Goal: Check status: Check status

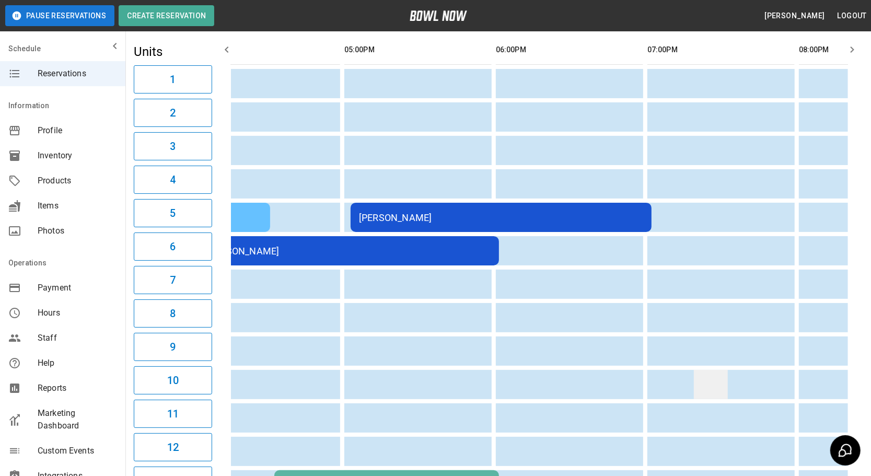
drag, startPoint x: 428, startPoint y: 383, endPoint x: 520, endPoint y: 383, distance: 91.4
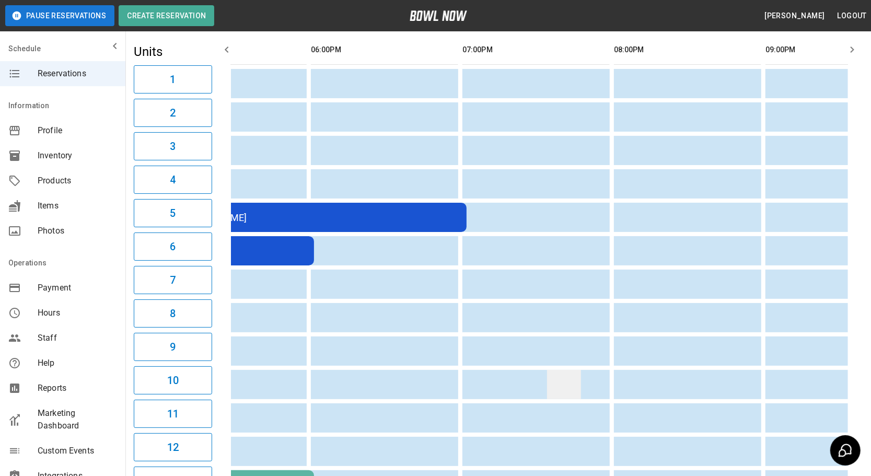
drag, startPoint x: 522, startPoint y: 383, endPoint x: 545, endPoint y: 383, distance: 23.0
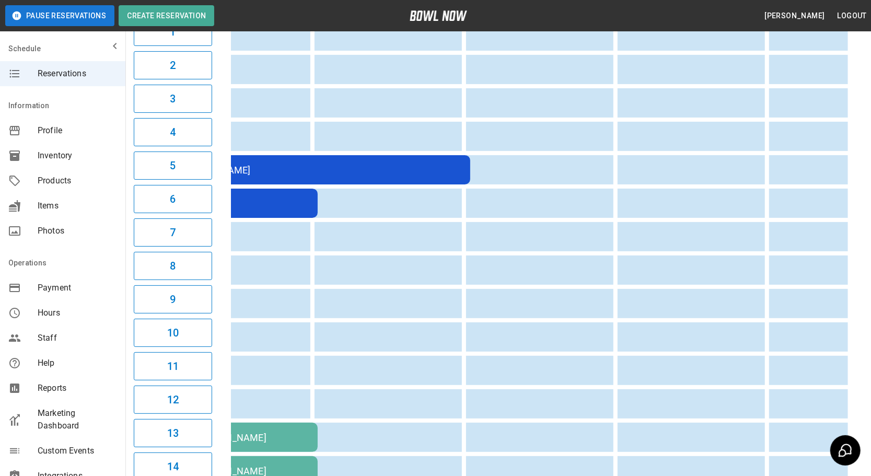
scroll to position [0, 971]
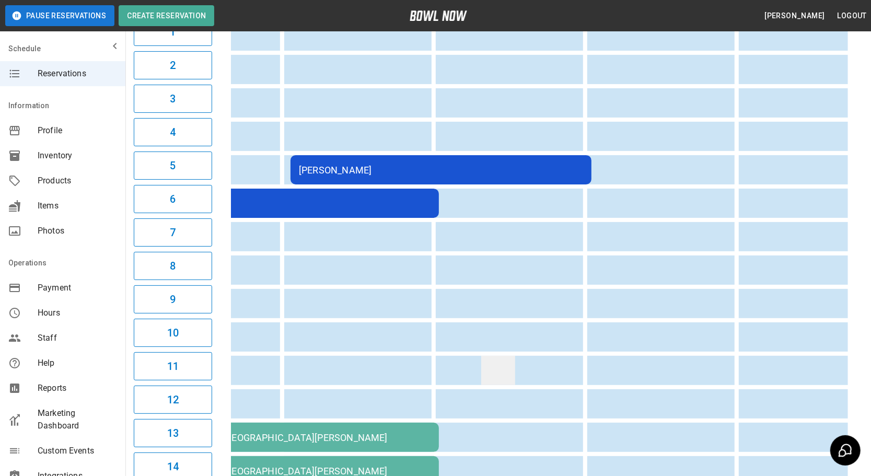
drag, startPoint x: 467, startPoint y: 386, endPoint x: 415, endPoint y: 379, distance: 52.2
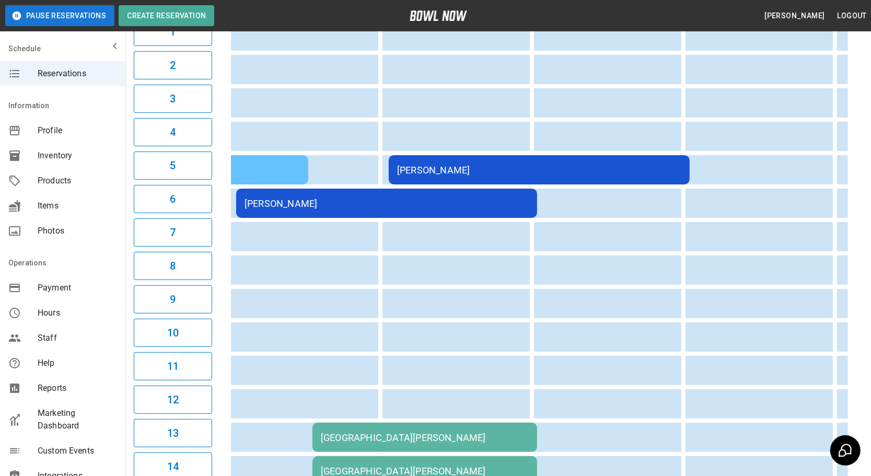
drag, startPoint x: 415, startPoint y: 379, endPoint x: 367, endPoint y: 377, distance: 48.1
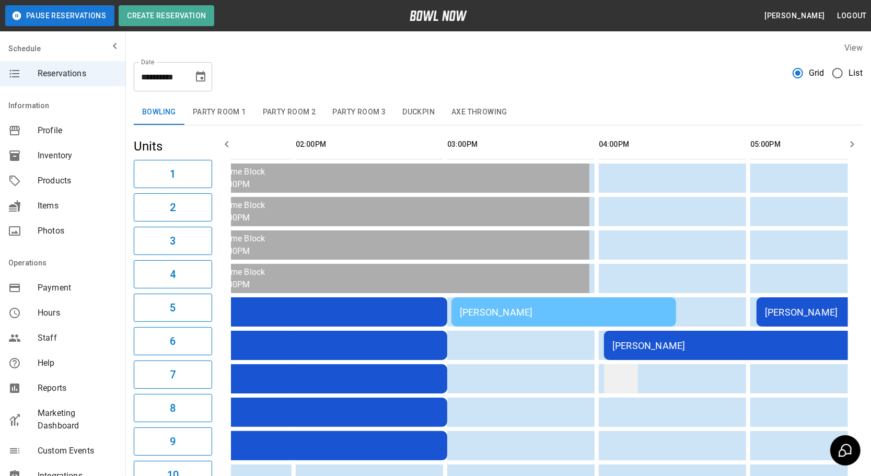
drag, startPoint x: 405, startPoint y: 380, endPoint x: 374, endPoint y: 381, distance: 31.4
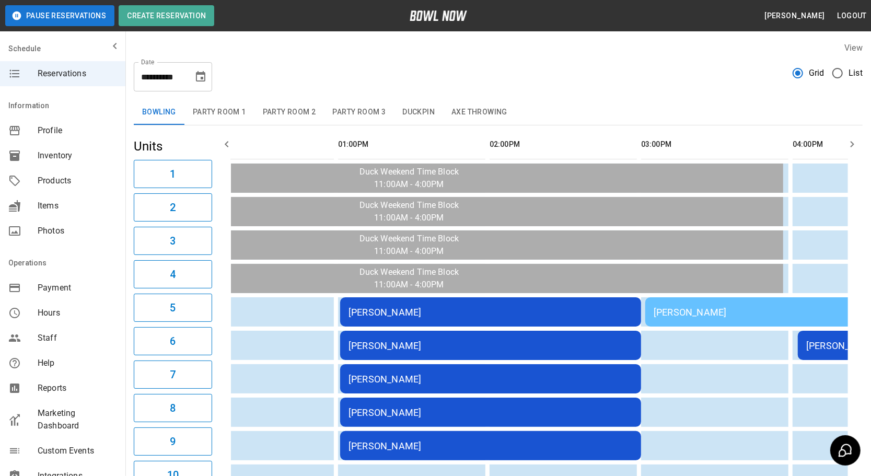
drag, startPoint x: 507, startPoint y: 405, endPoint x: 438, endPoint y: 407, distance: 69.5
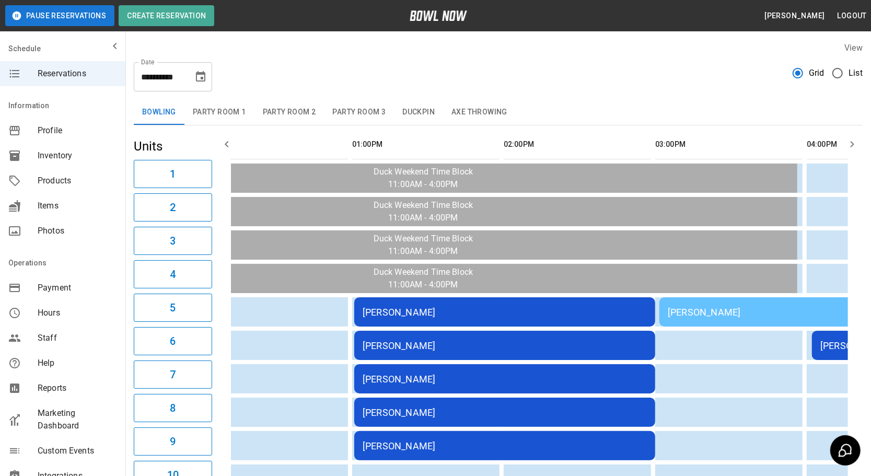
click at [476, 317] on td "[PERSON_NAME]" at bounding box center [504, 311] width 301 height 29
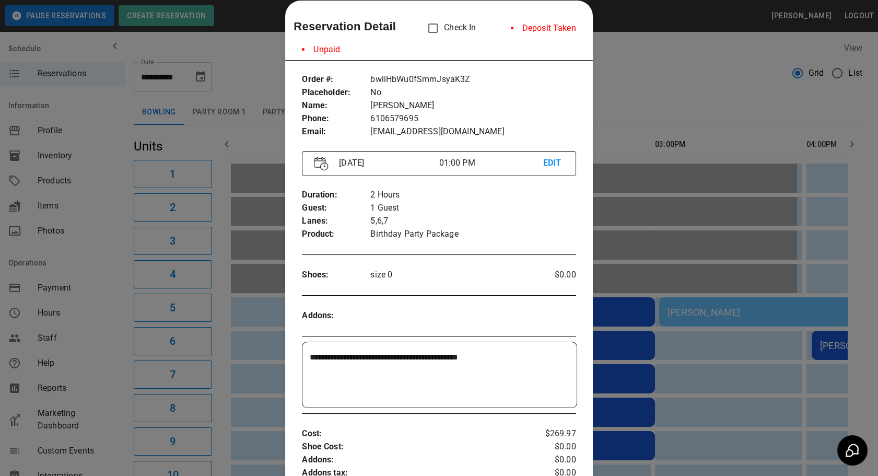
click at [719, 382] on div at bounding box center [439, 238] width 878 height 476
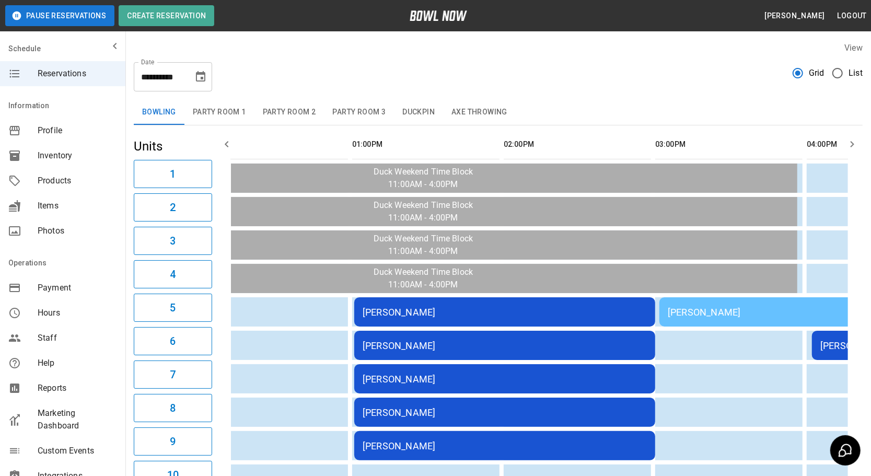
click at [581, 407] on div "[PERSON_NAME]" at bounding box center [504, 412] width 284 height 11
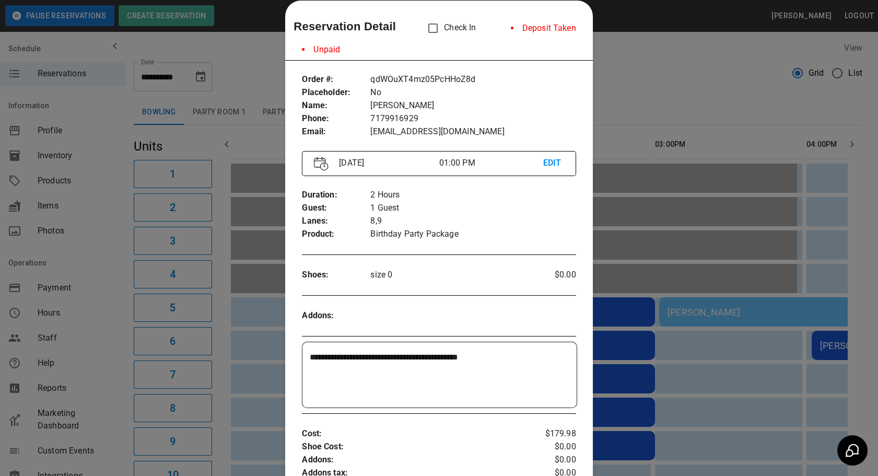
click at [671, 376] on div at bounding box center [439, 238] width 878 height 476
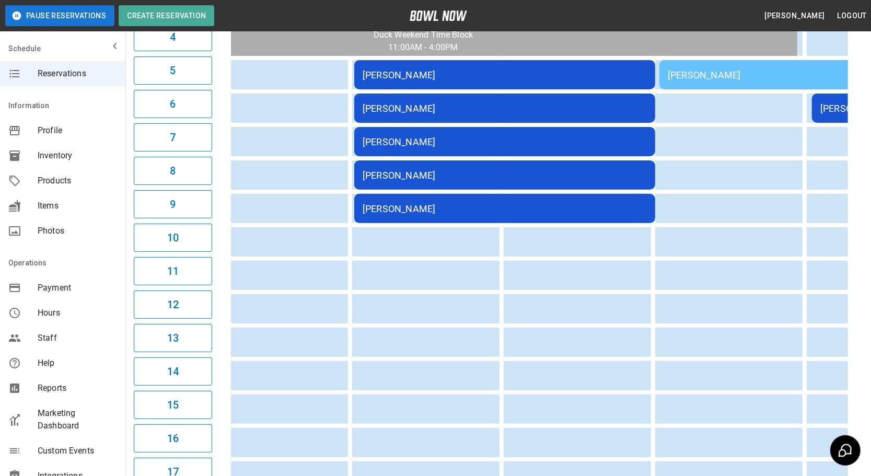
click at [575, 174] on div "[PERSON_NAME]" at bounding box center [504, 175] width 284 height 11
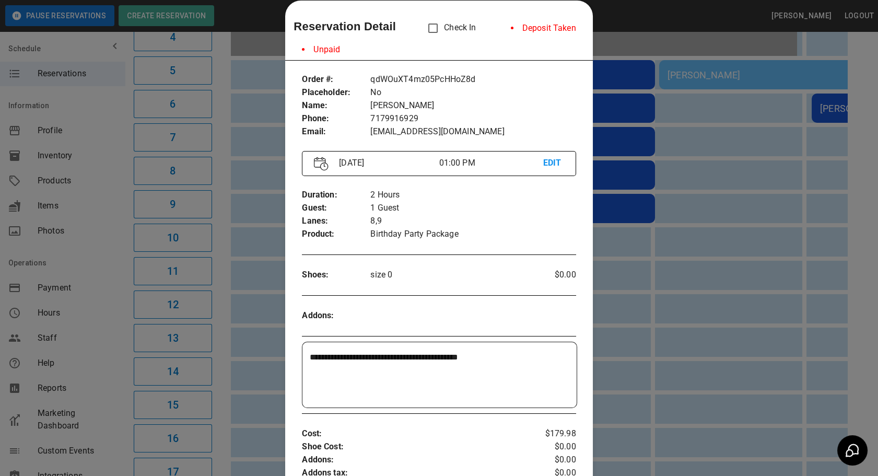
click at [676, 300] on div at bounding box center [439, 238] width 878 height 476
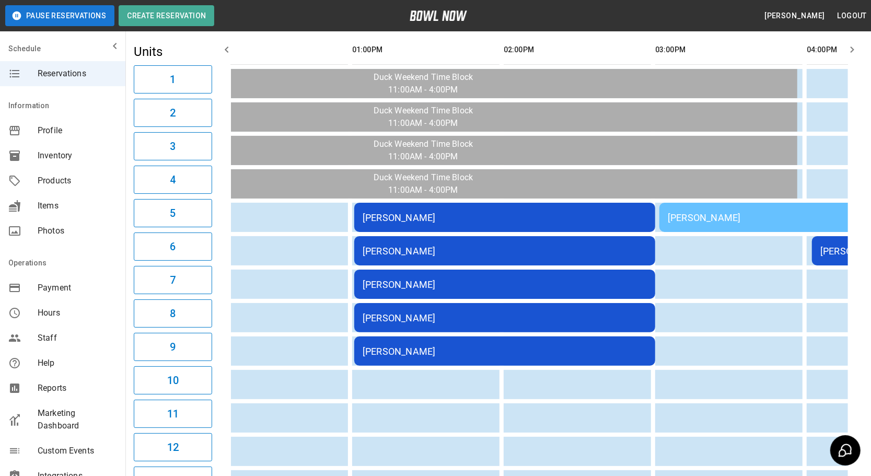
click at [537, 222] on td "[PERSON_NAME]" at bounding box center [504, 217] width 301 height 29
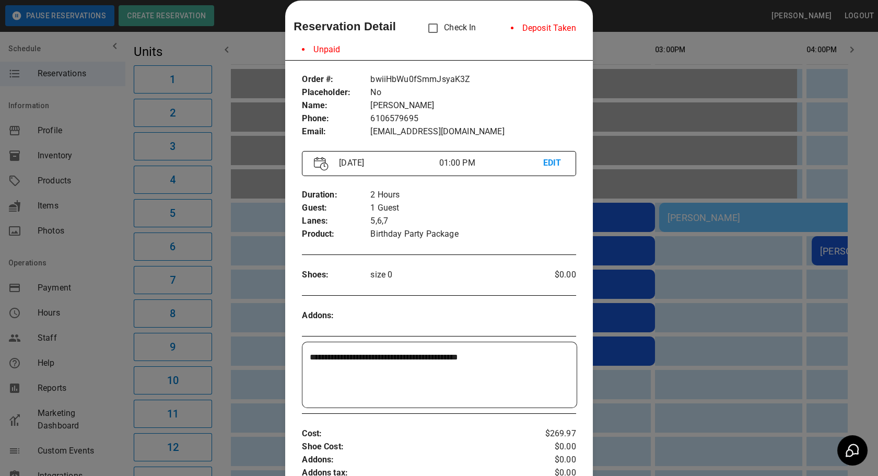
click at [663, 295] on div at bounding box center [439, 238] width 878 height 476
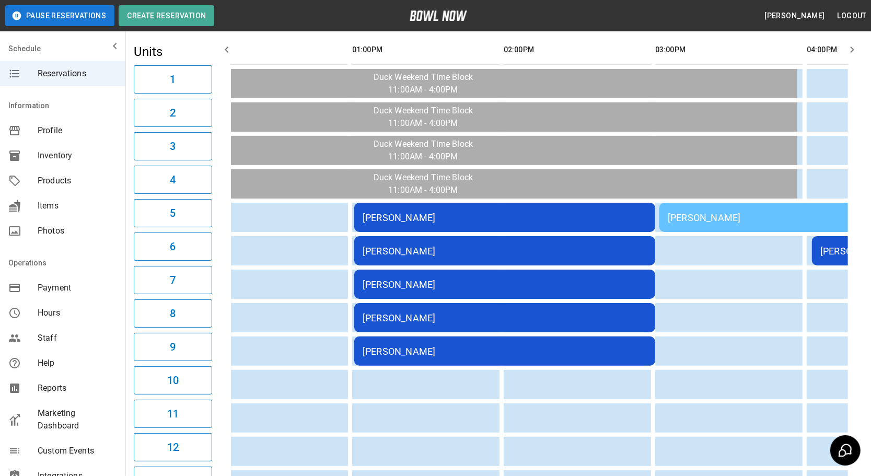
click at [700, 219] on div "[PERSON_NAME]" at bounding box center [771, 217] width 208 height 11
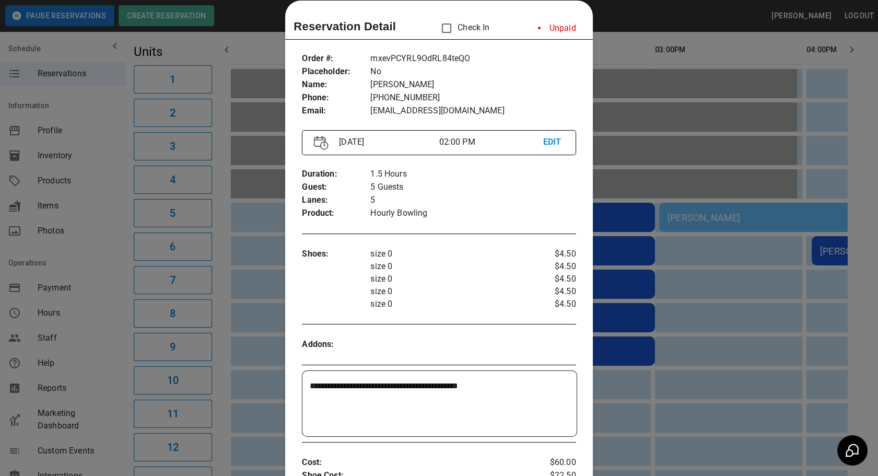
click at [518, 312] on div "Shoes : size 0 size 0 size 0 size 0 size 0 $4.50 $4.50 $4.50 $4.50 $4.50" at bounding box center [439, 278] width 274 height 79
click at [696, 310] on div at bounding box center [439, 238] width 878 height 476
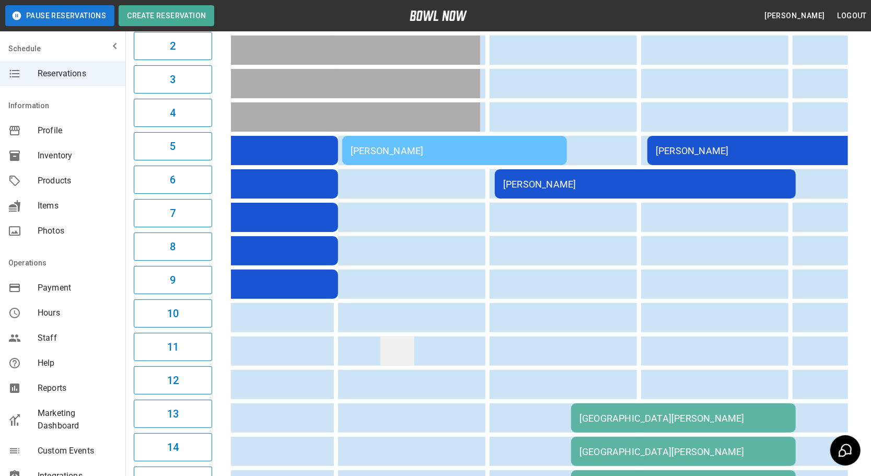
drag, startPoint x: 408, startPoint y: 343, endPoint x: 506, endPoint y: 339, distance: 97.7
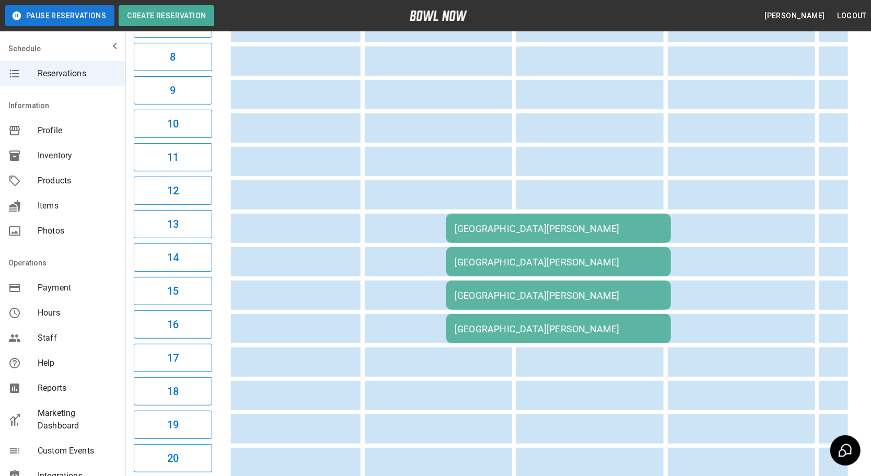
click at [535, 280] on td "[GEOGRAPHIC_DATA][PERSON_NAME]" at bounding box center [558, 294] width 225 height 29
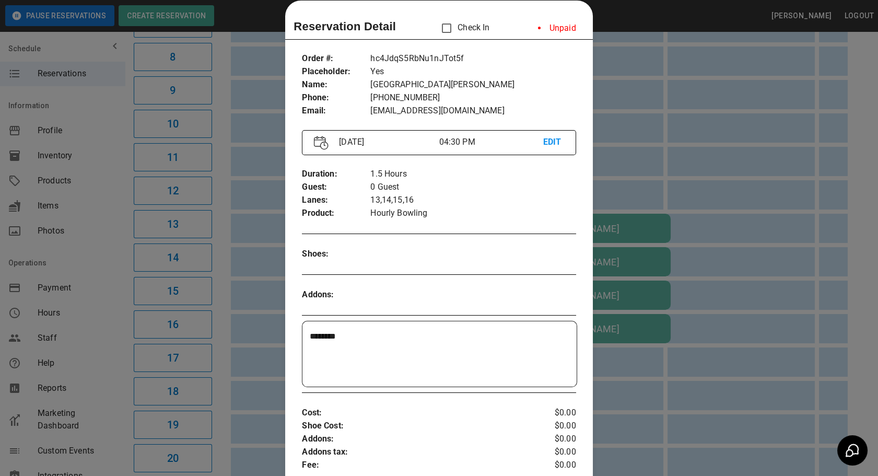
click at [737, 230] on div at bounding box center [439, 238] width 878 height 476
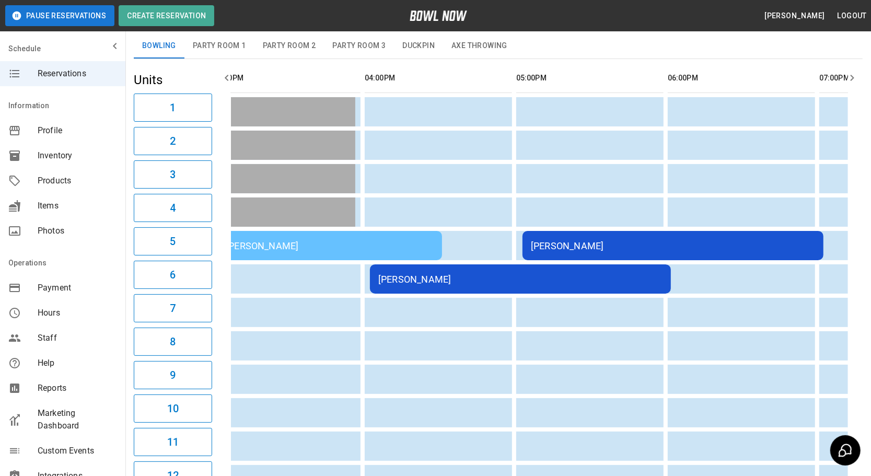
click at [683, 234] on td "[PERSON_NAME]" at bounding box center [672, 245] width 301 height 29
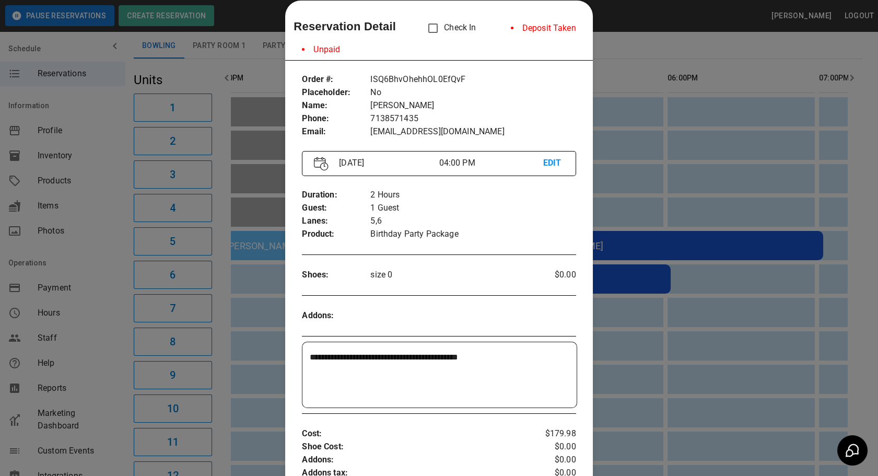
click at [668, 269] on div at bounding box center [439, 238] width 878 height 476
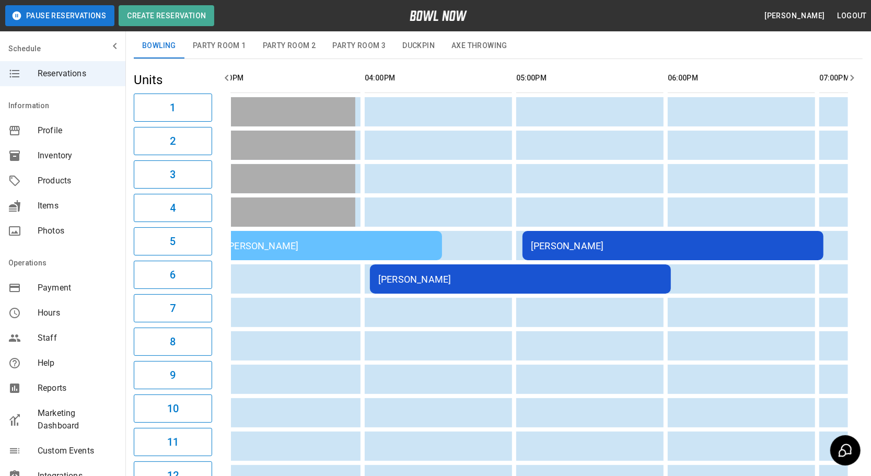
click at [622, 269] on td "[PERSON_NAME]" at bounding box center [520, 278] width 301 height 29
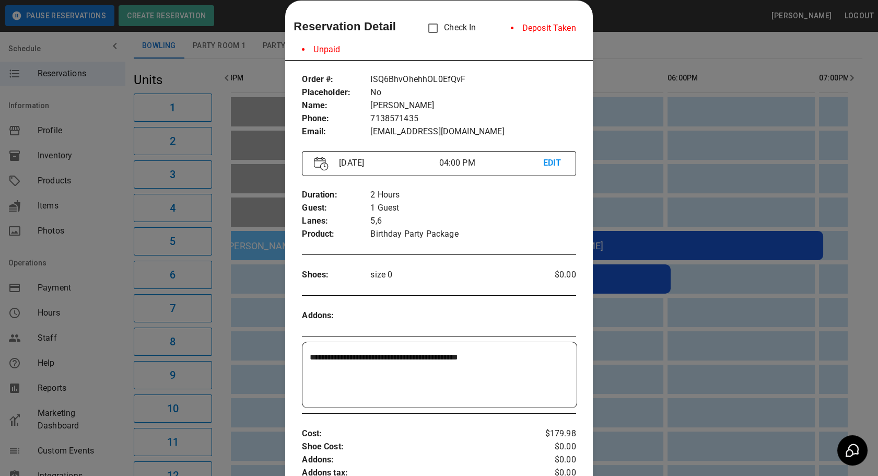
click at [661, 295] on div at bounding box center [439, 238] width 878 height 476
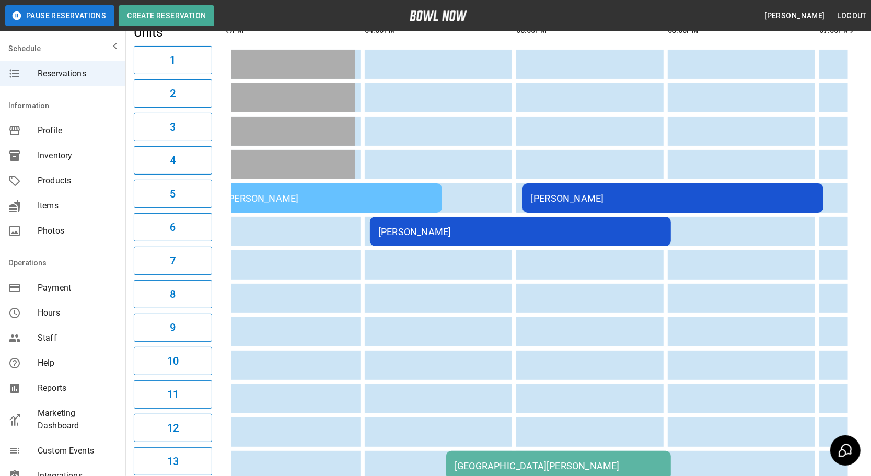
click at [569, 230] on div "[PERSON_NAME]" at bounding box center [520, 231] width 284 height 11
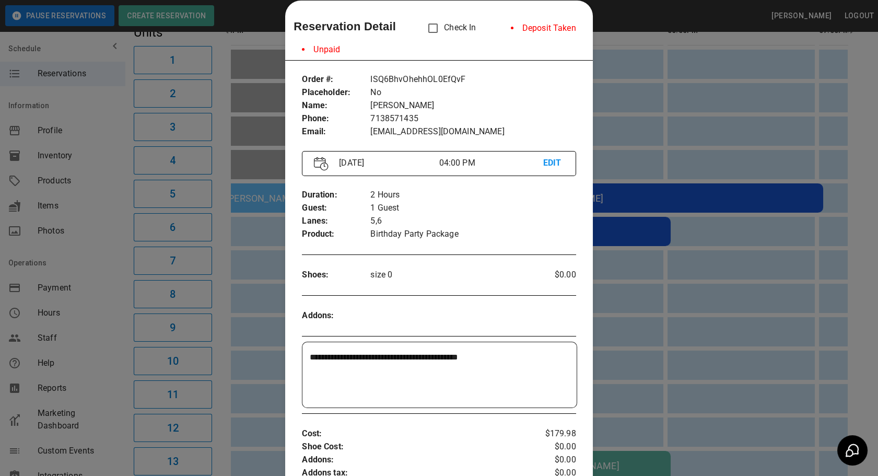
click at [616, 204] on div at bounding box center [439, 238] width 878 height 476
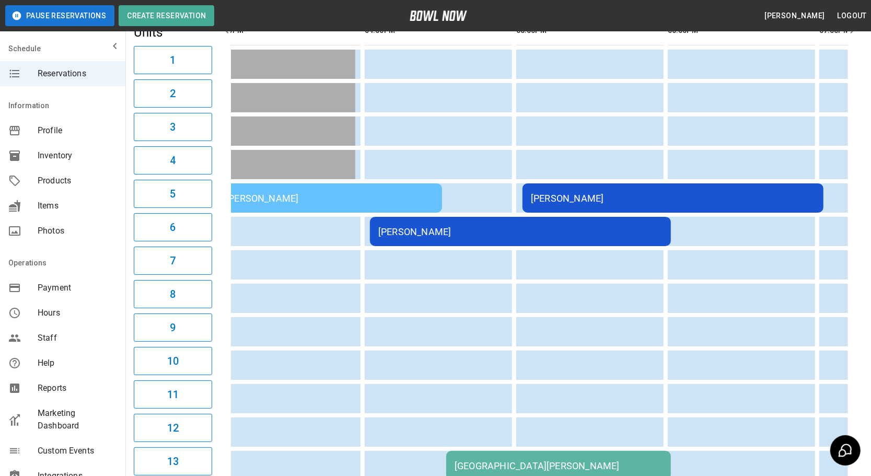
click at [617, 201] on div "[PERSON_NAME]" at bounding box center [673, 198] width 284 height 11
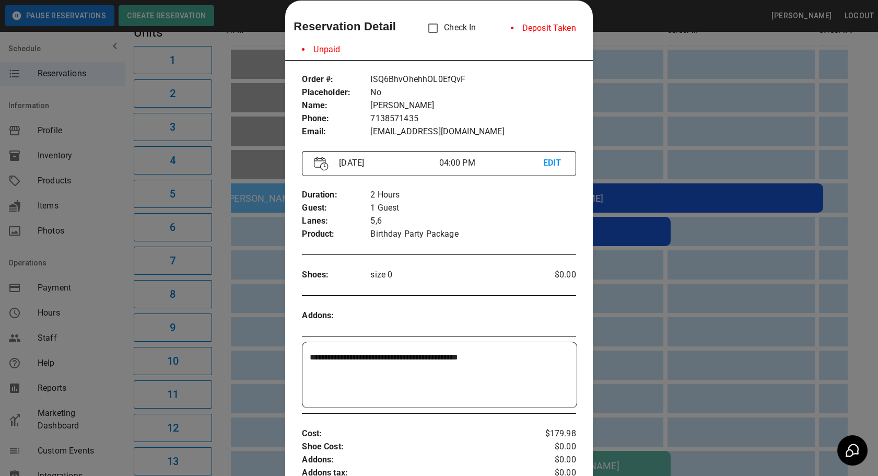
click at [659, 261] on div at bounding box center [439, 238] width 878 height 476
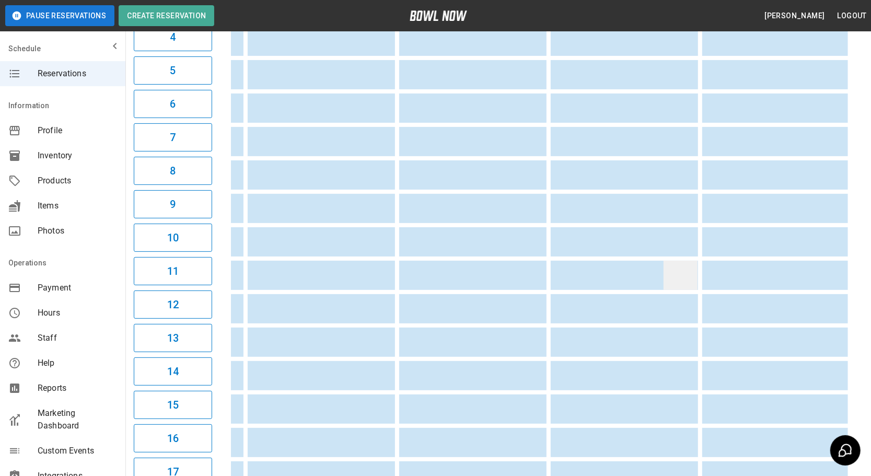
drag, startPoint x: 556, startPoint y: 271, endPoint x: 673, endPoint y: 271, distance: 117.0
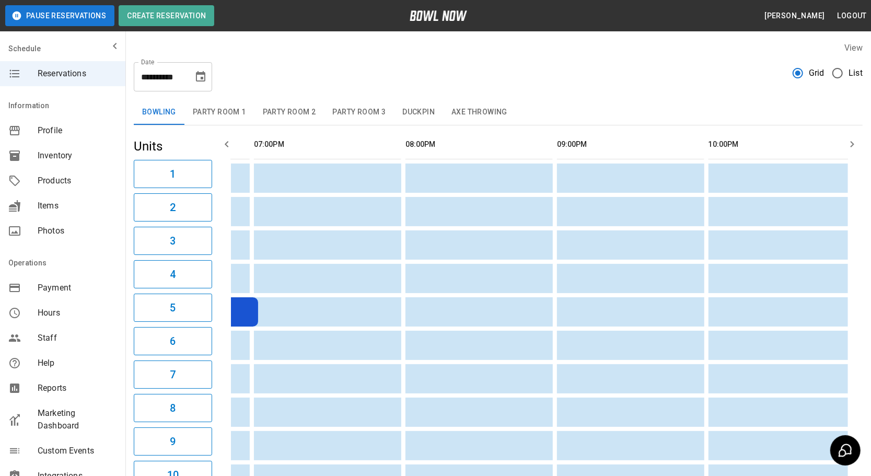
drag, startPoint x: 487, startPoint y: 273, endPoint x: 332, endPoint y: 274, distance: 155.1
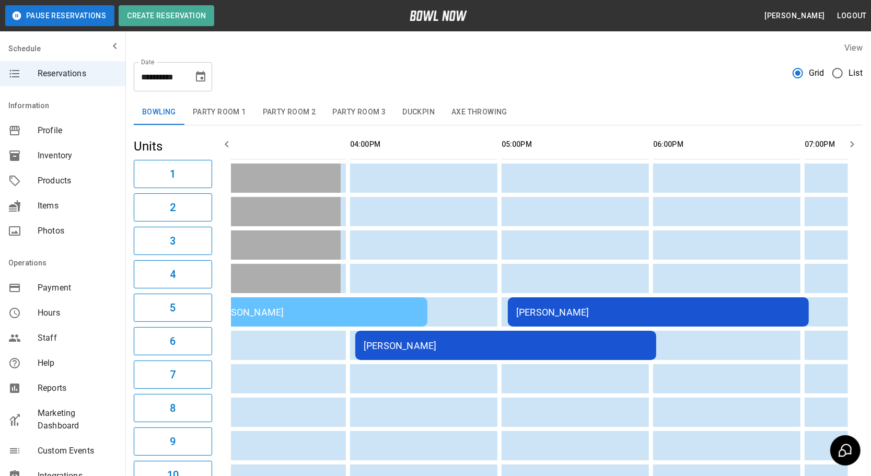
click at [207, 110] on button "Party Room 1" at bounding box center [219, 112] width 70 height 25
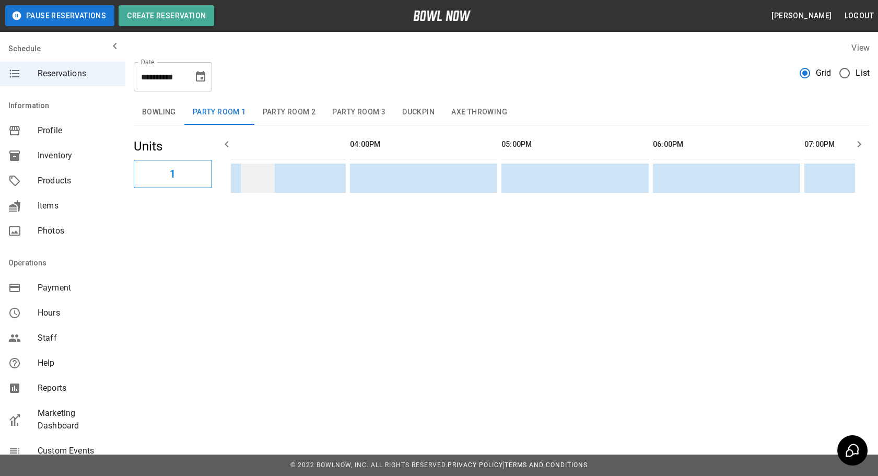
drag, startPoint x: 336, startPoint y: 174, endPoint x: 262, endPoint y: 182, distance: 75.2
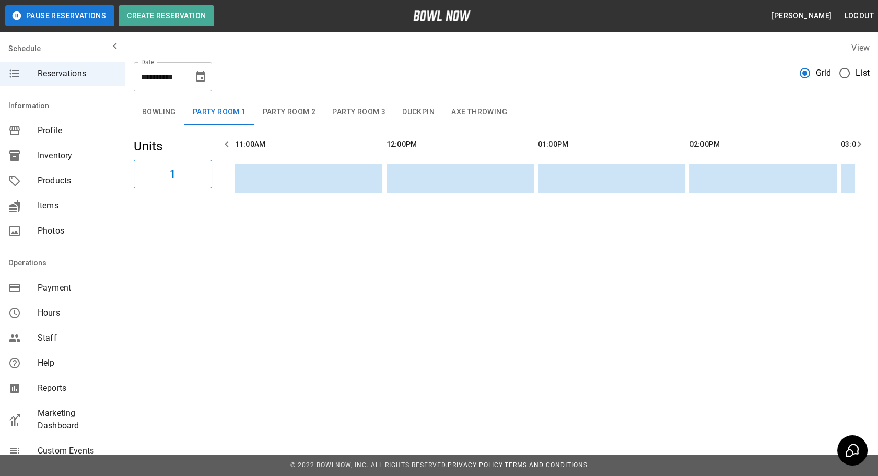
drag, startPoint x: 343, startPoint y: 182, endPoint x: 174, endPoint y: 185, distance: 168.7
click at [266, 112] on button "Party Room 2" at bounding box center [289, 112] width 70 height 25
drag, startPoint x: 387, startPoint y: 187, endPoint x: 155, endPoint y: 183, distance: 231.9
click at [354, 110] on button "Party Room 3" at bounding box center [359, 112] width 70 height 25
drag, startPoint x: 298, startPoint y: 175, endPoint x: 136, endPoint y: 185, distance: 162.7
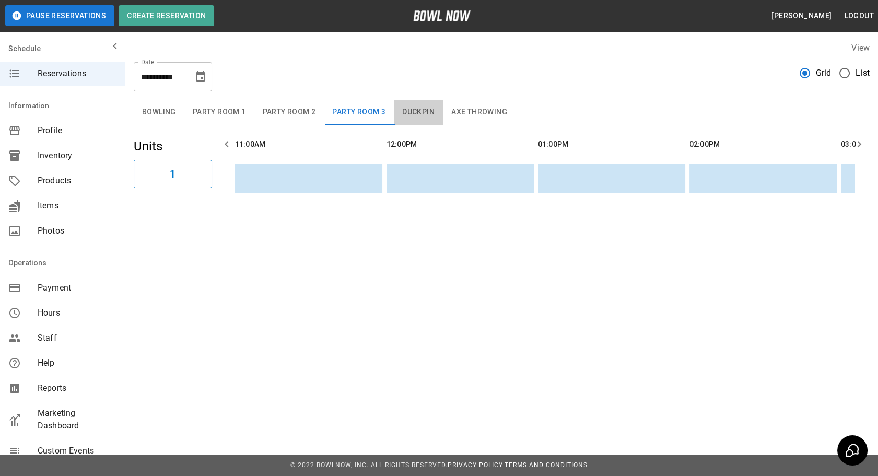
click at [433, 119] on button "Duckpin" at bounding box center [418, 112] width 49 height 25
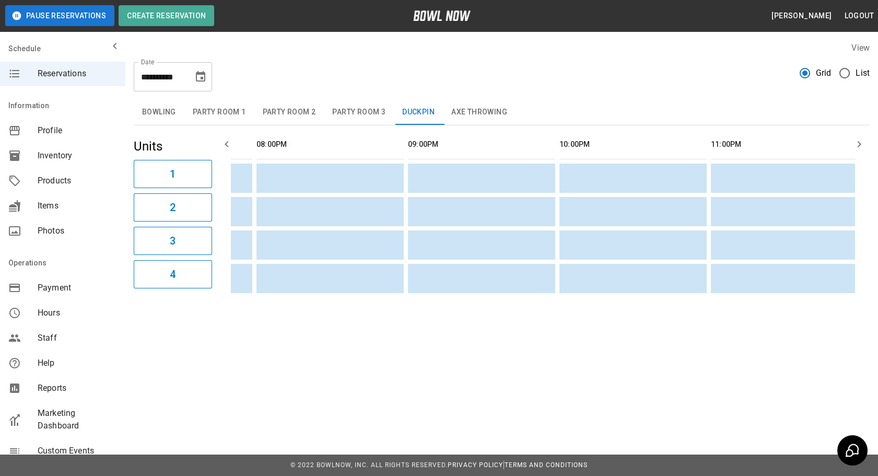
drag, startPoint x: 349, startPoint y: 203, endPoint x: 510, endPoint y: 209, distance: 160.4
click at [488, 114] on button "Axe Throwing" at bounding box center [479, 112] width 73 height 25
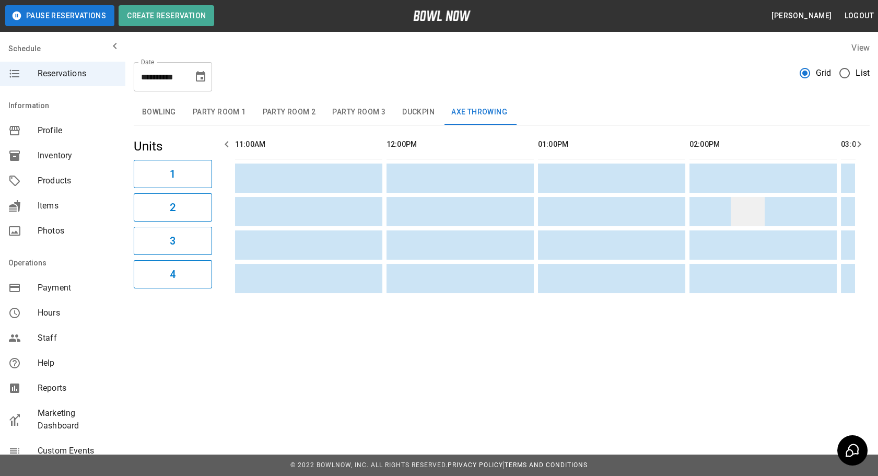
drag, startPoint x: 488, startPoint y: 202, endPoint x: 361, endPoint y: 207, distance: 126.5
click at [157, 107] on button "Bowling" at bounding box center [159, 112] width 51 height 25
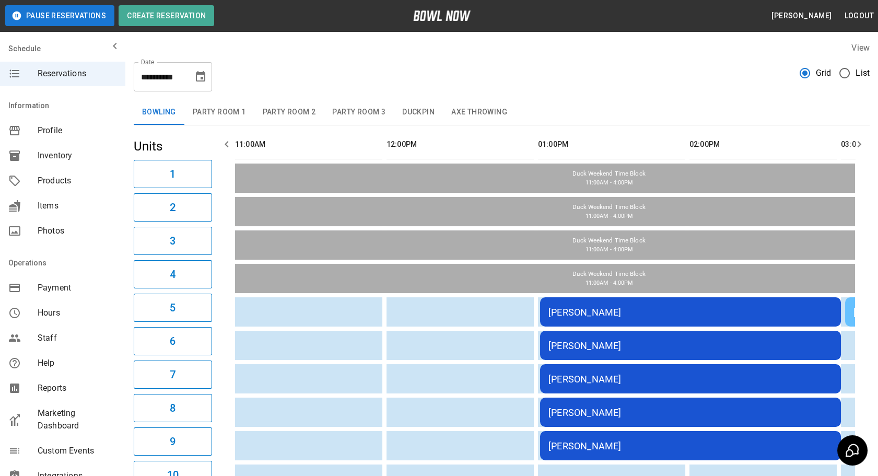
click at [374, 77] on div "**********" at bounding box center [502, 73] width 736 height 38
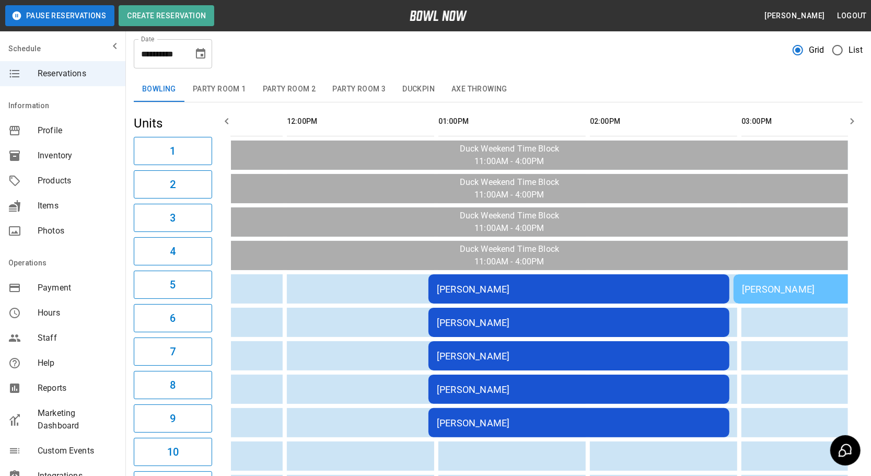
scroll to position [0, 112]
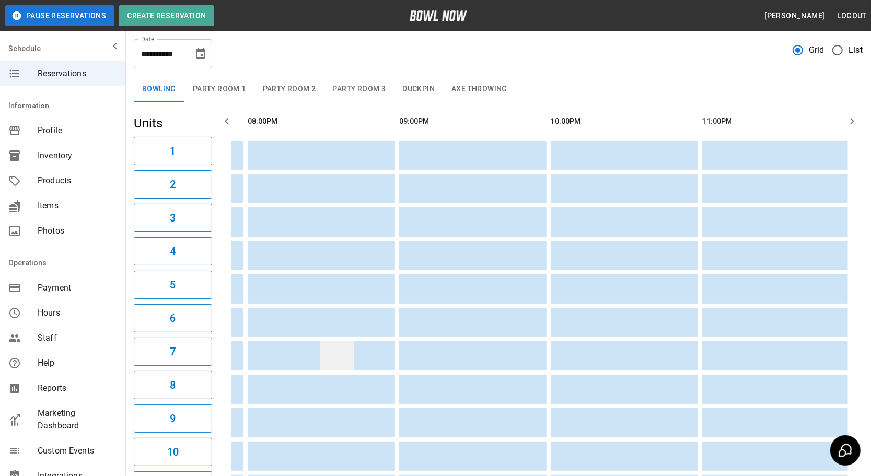
click at [337, 345] on td "sticky table" at bounding box center [337, 355] width 34 height 29
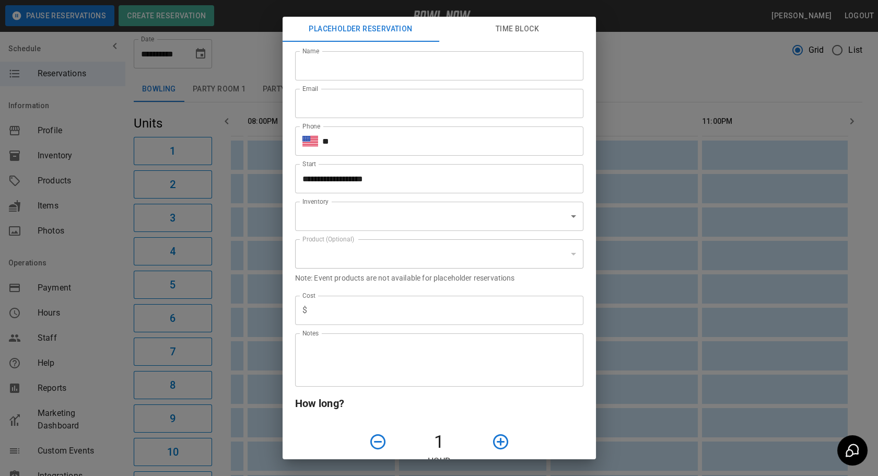
type input "**********"
click at [703, 366] on div "**********" at bounding box center [439, 238] width 878 height 476
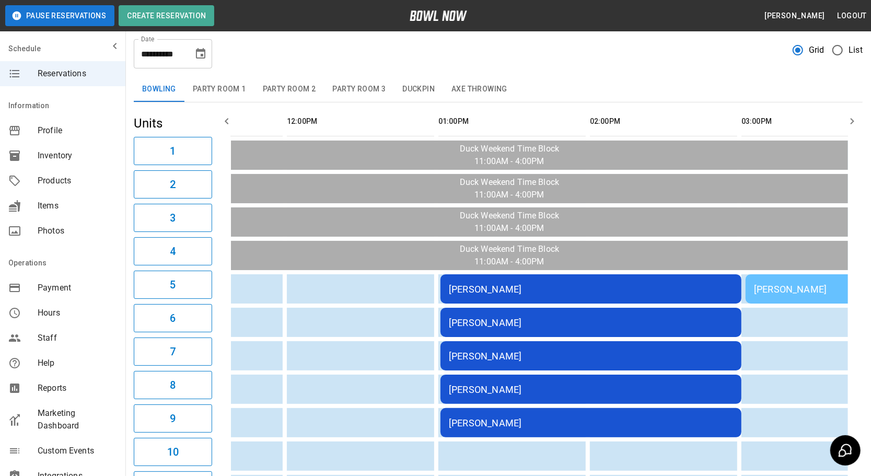
click at [660, 285] on div "[PERSON_NAME]" at bounding box center [591, 289] width 284 height 11
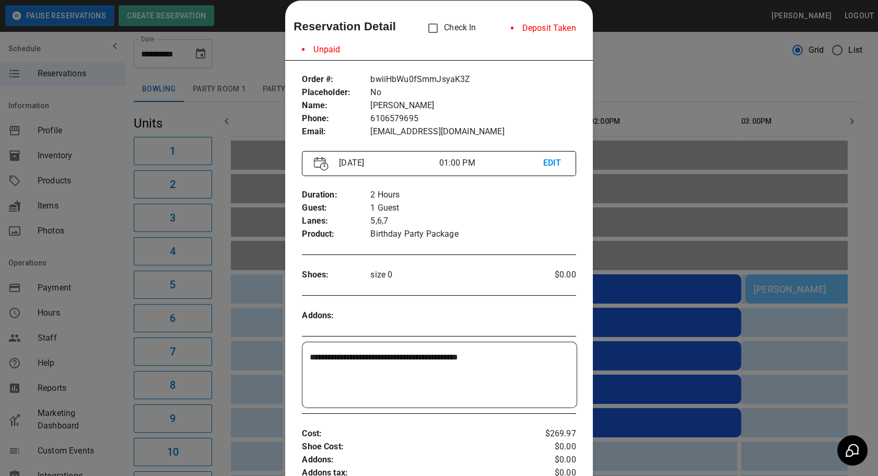
click at [649, 369] on div at bounding box center [439, 238] width 878 height 476
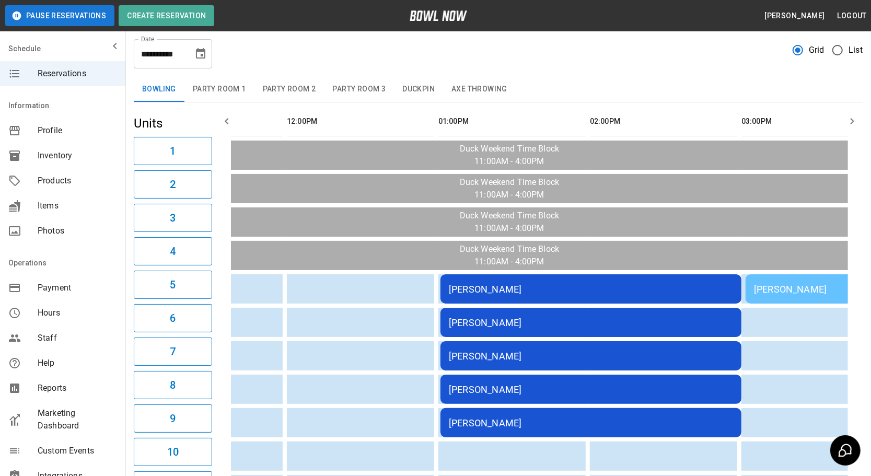
click at [564, 417] on div "[PERSON_NAME]" at bounding box center [591, 422] width 284 height 11
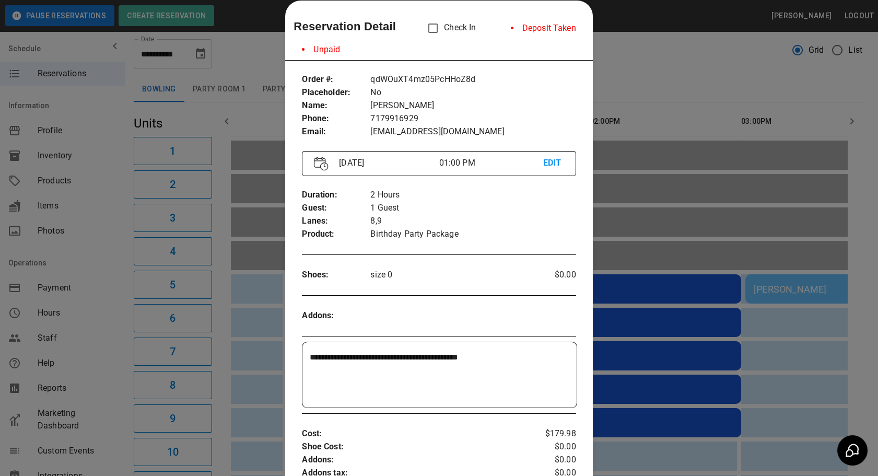
click at [651, 376] on div at bounding box center [439, 238] width 878 height 476
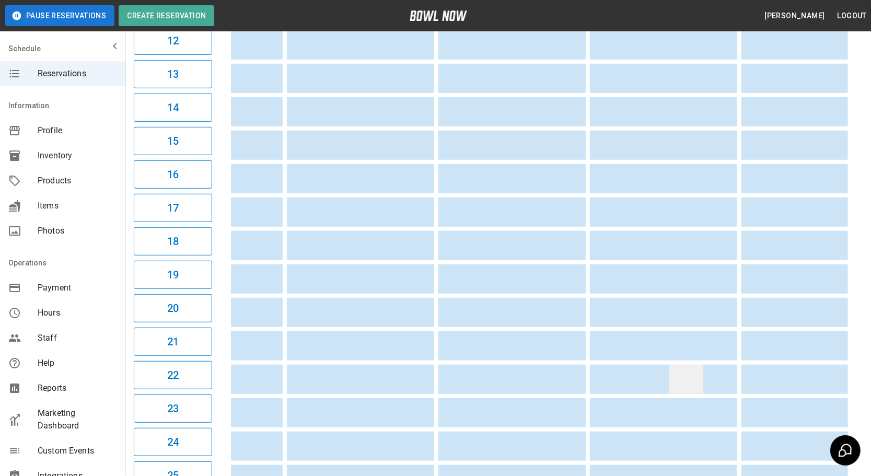
click at [685, 378] on td "sticky table" at bounding box center [686, 379] width 34 height 29
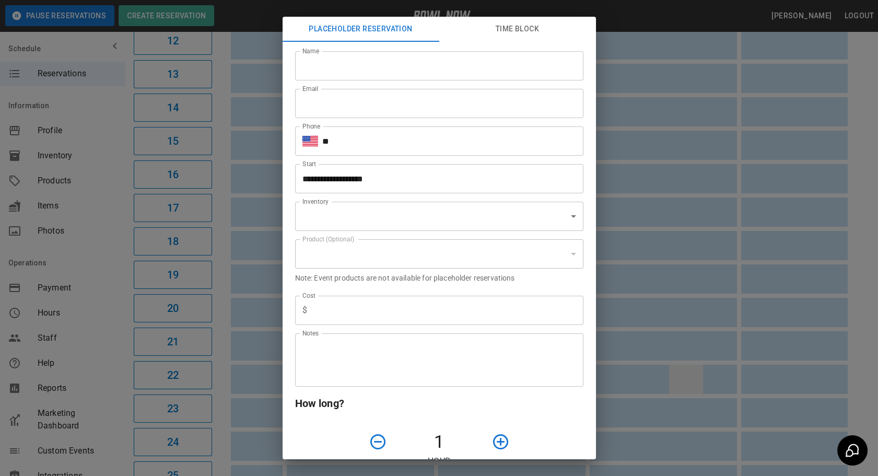
type input "**********"
click at [681, 359] on div "**********" at bounding box center [439, 238] width 878 height 476
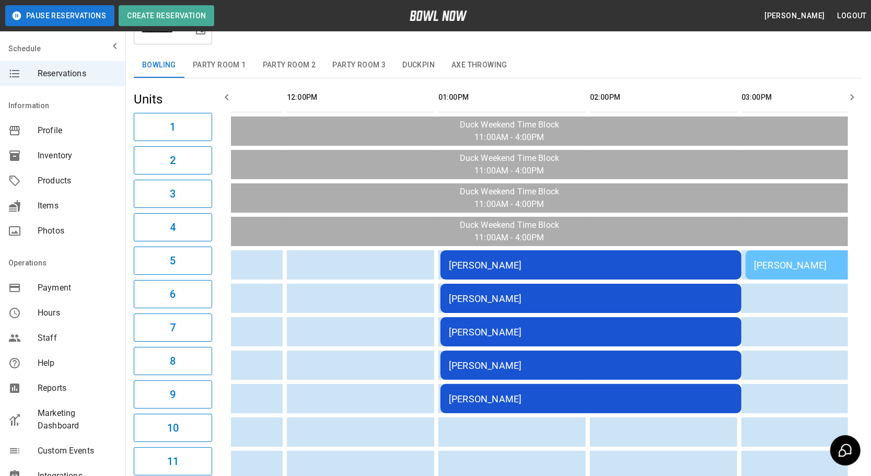
click at [788, 260] on div "[PERSON_NAME]" at bounding box center [858, 265] width 208 height 11
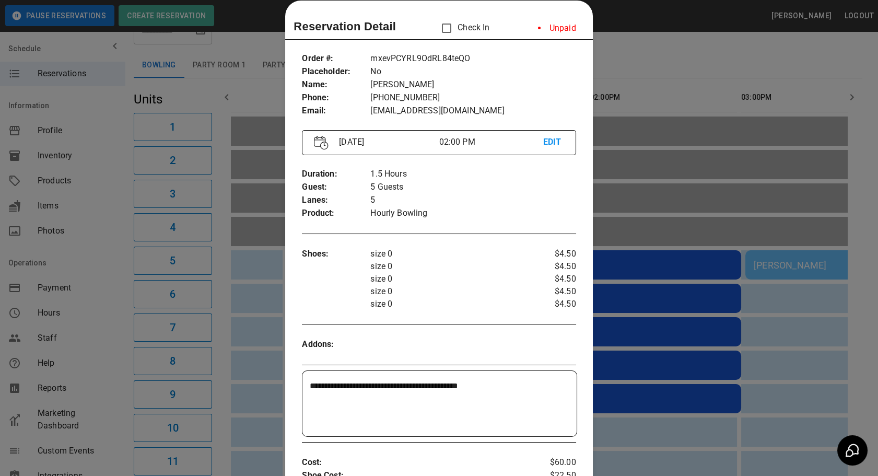
click at [790, 346] on div at bounding box center [439, 238] width 878 height 476
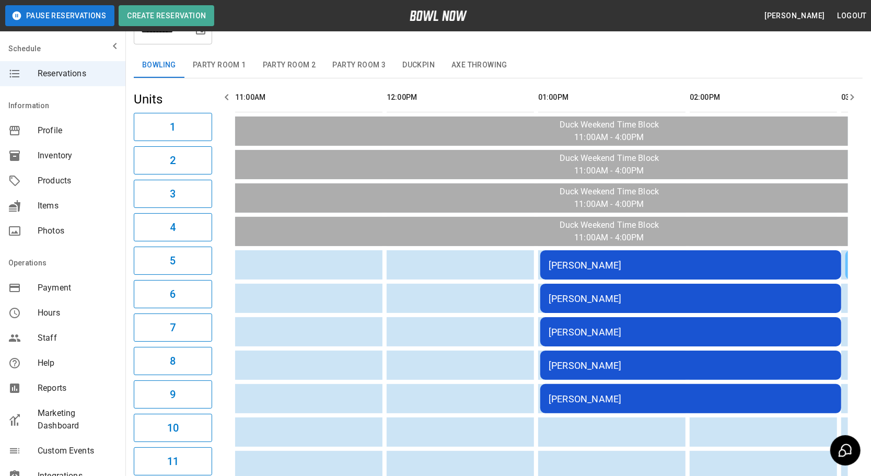
click at [421, 72] on button "Duckpin" at bounding box center [418, 65] width 49 height 25
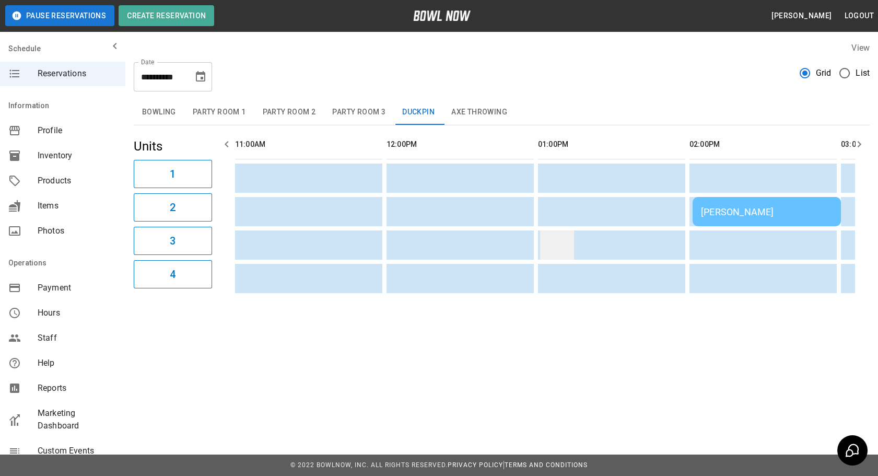
click at [556, 241] on td "sticky table" at bounding box center [557, 244] width 34 height 29
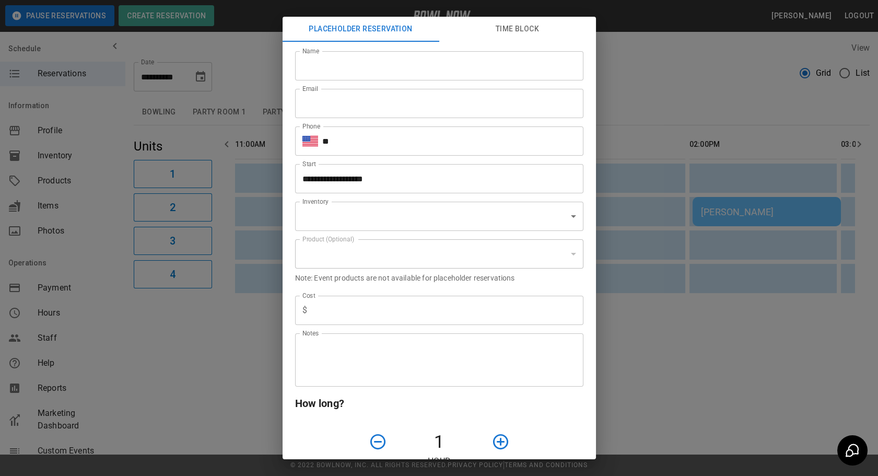
type input "**********"
click at [666, 229] on div "**********" at bounding box center [439, 238] width 878 height 476
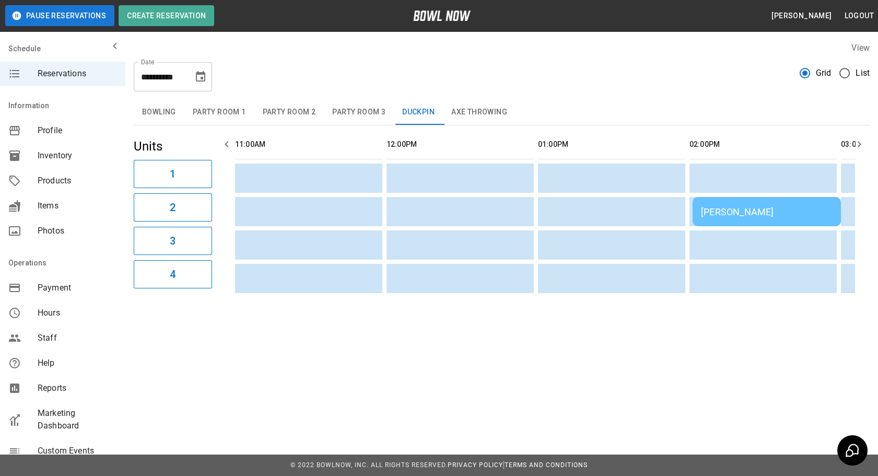
click at [153, 115] on button "Bowling" at bounding box center [159, 112] width 51 height 25
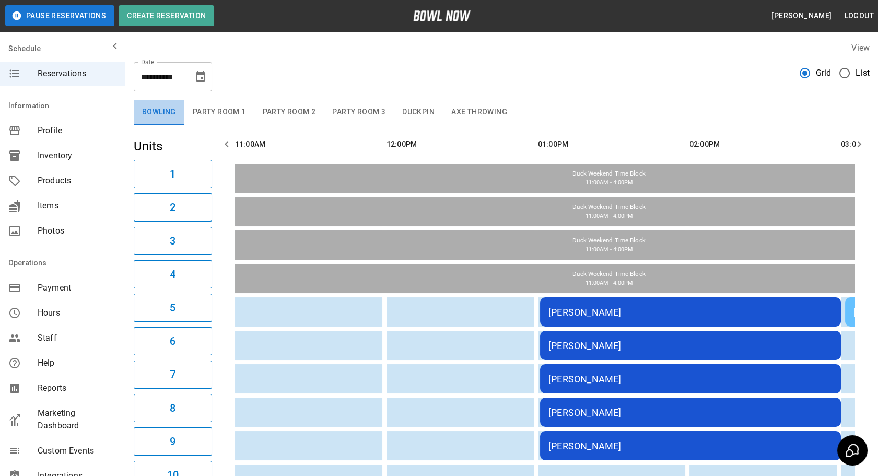
click at [162, 108] on button "Bowling" at bounding box center [159, 112] width 51 height 25
